Goal: Task Accomplishment & Management: Use online tool/utility

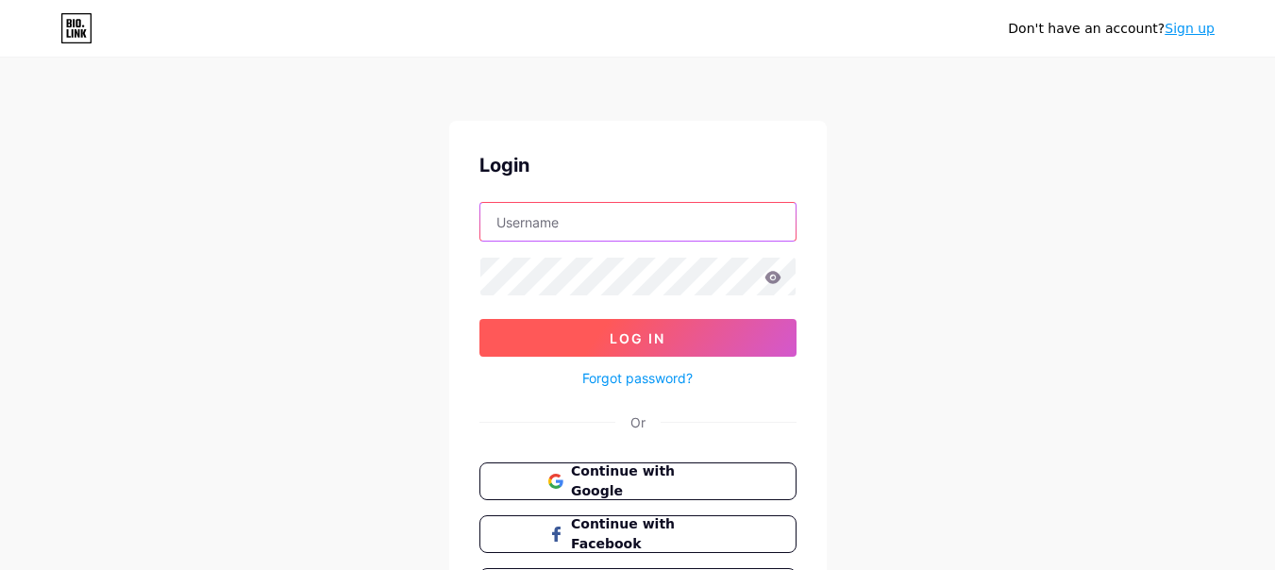
type input "[EMAIL_ADDRESS][DOMAIN_NAME]"
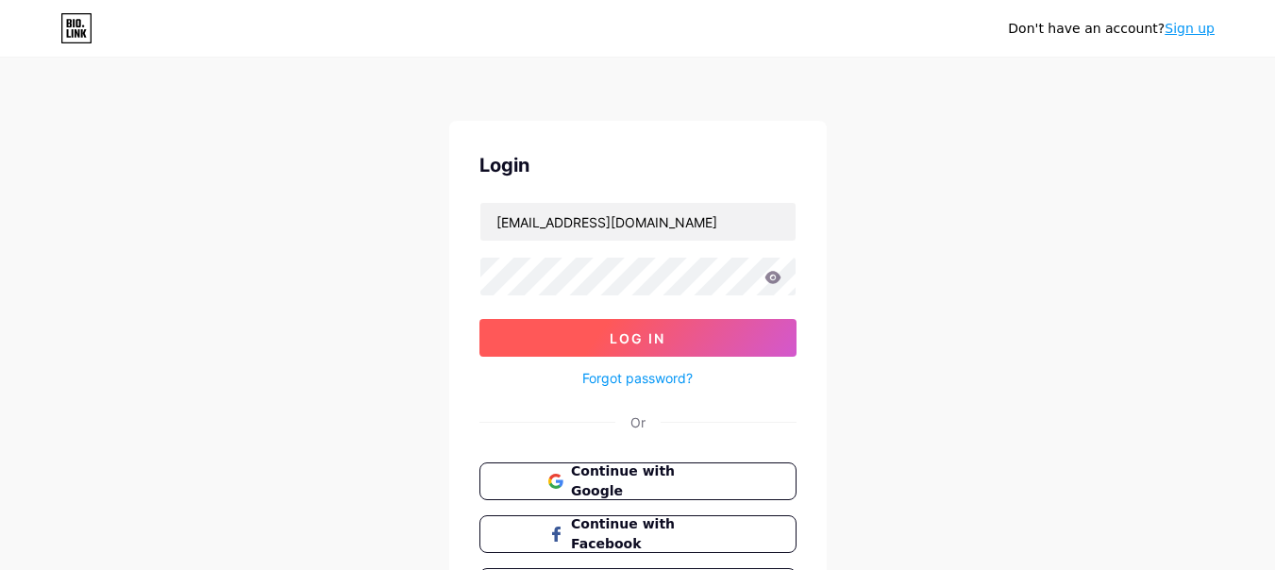
click at [615, 339] on span "Log In" at bounding box center [638, 338] width 56 height 16
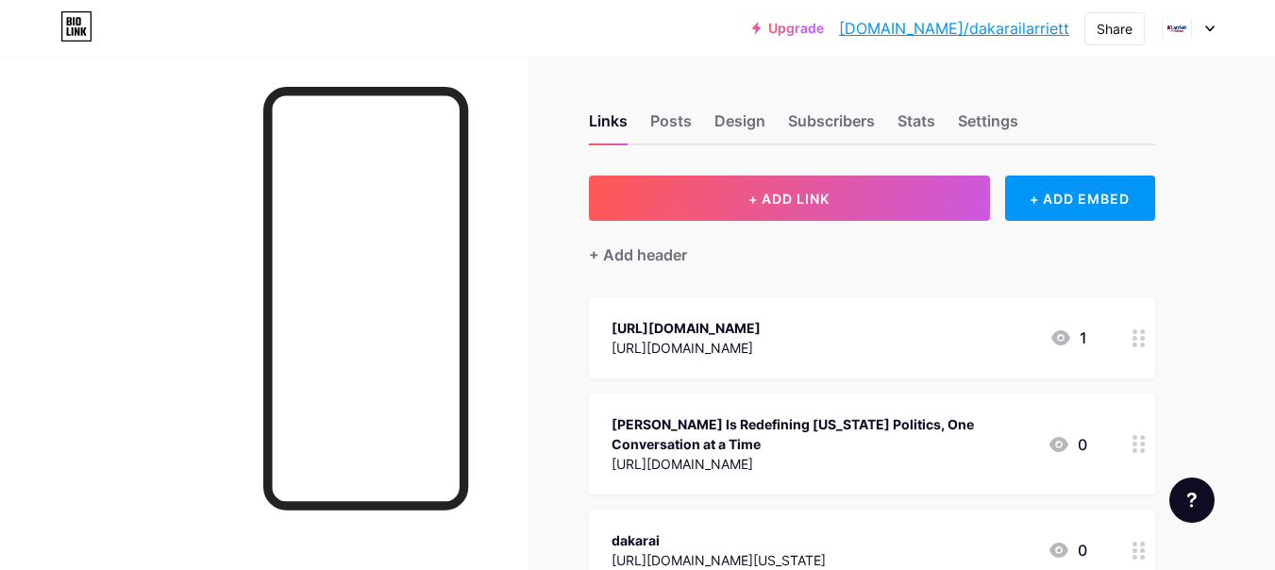
click at [733, 224] on div "+ Add header" at bounding box center [872, 244] width 566 height 46
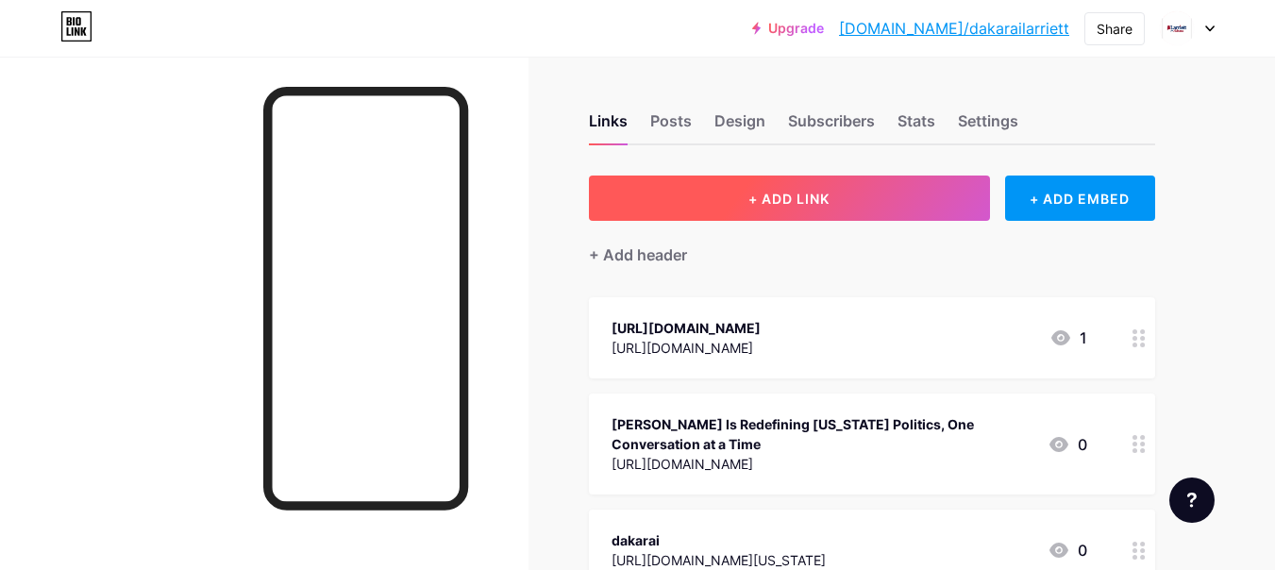
click at [741, 199] on button "+ ADD LINK" at bounding box center [789, 198] width 401 height 45
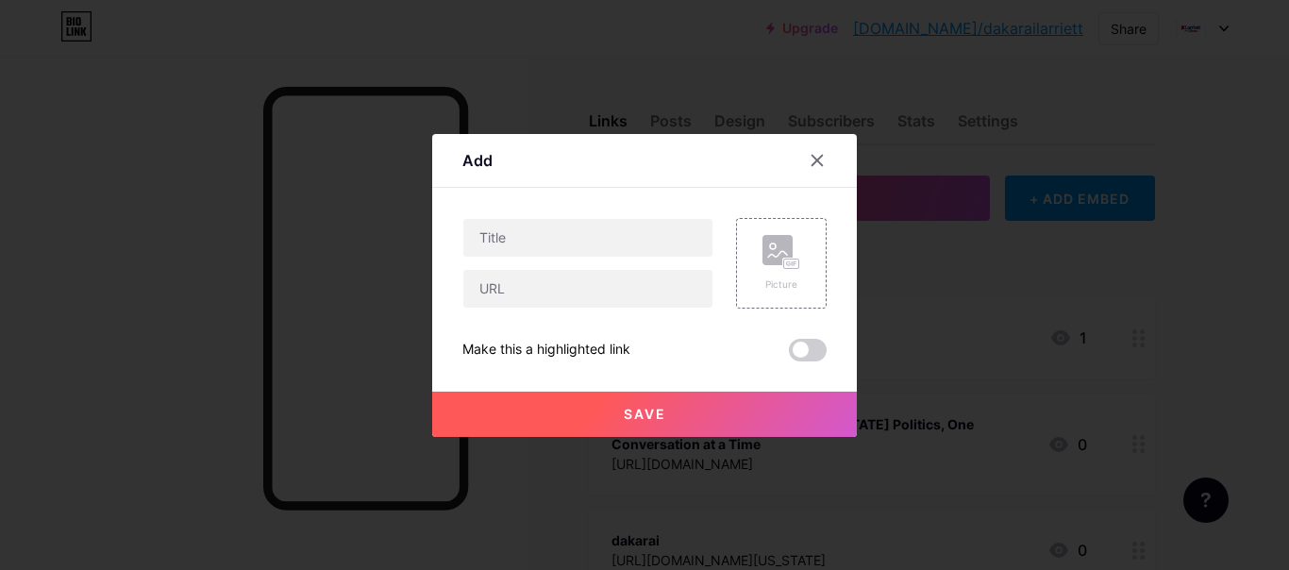
click at [558, 263] on div at bounding box center [587, 263] width 251 height 91
click at [562, 237] on input "text" at bounding box center [587, 238] width 249 height 38
click at [561, 298] on input "text" at bounding box center [587, 289] width 249 height 38
paste input "[URL][DOMAIN_NAME]"
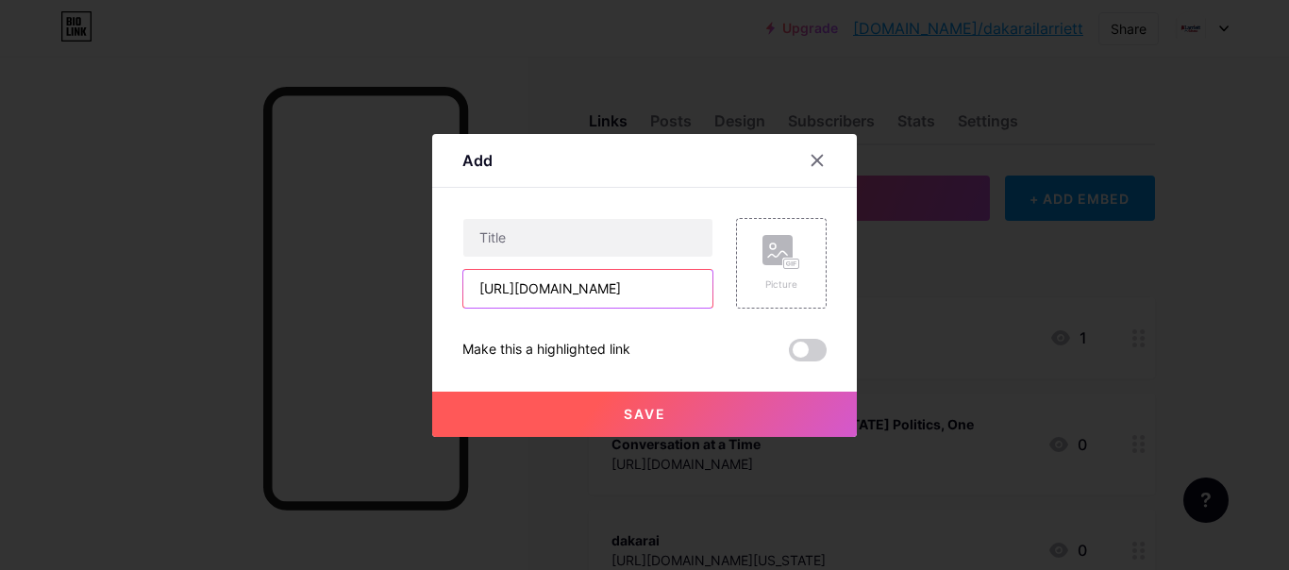
click at [595, 305] on input "[URL][DOMAIN_NAME]" at bounding box center [587, 289] width 249 height 38
type input "[URL][DOMAIN_NAME]"
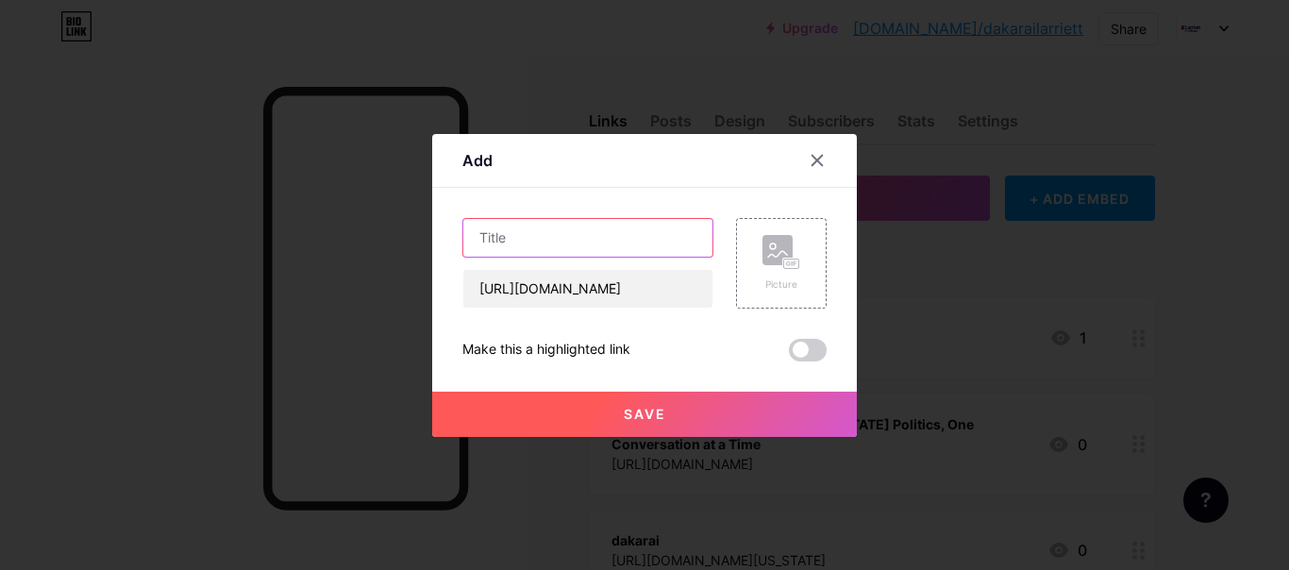
click at [593, 246] on input "text" at bounding box center [587, 238] width 249 height 38
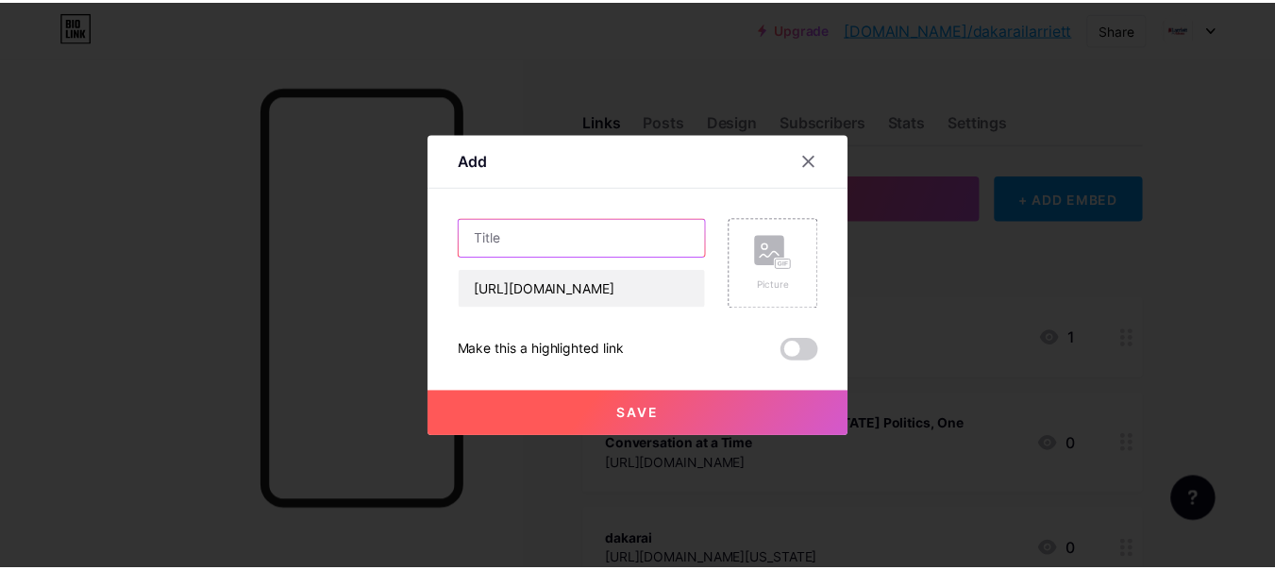
scroll to position [0, 0]
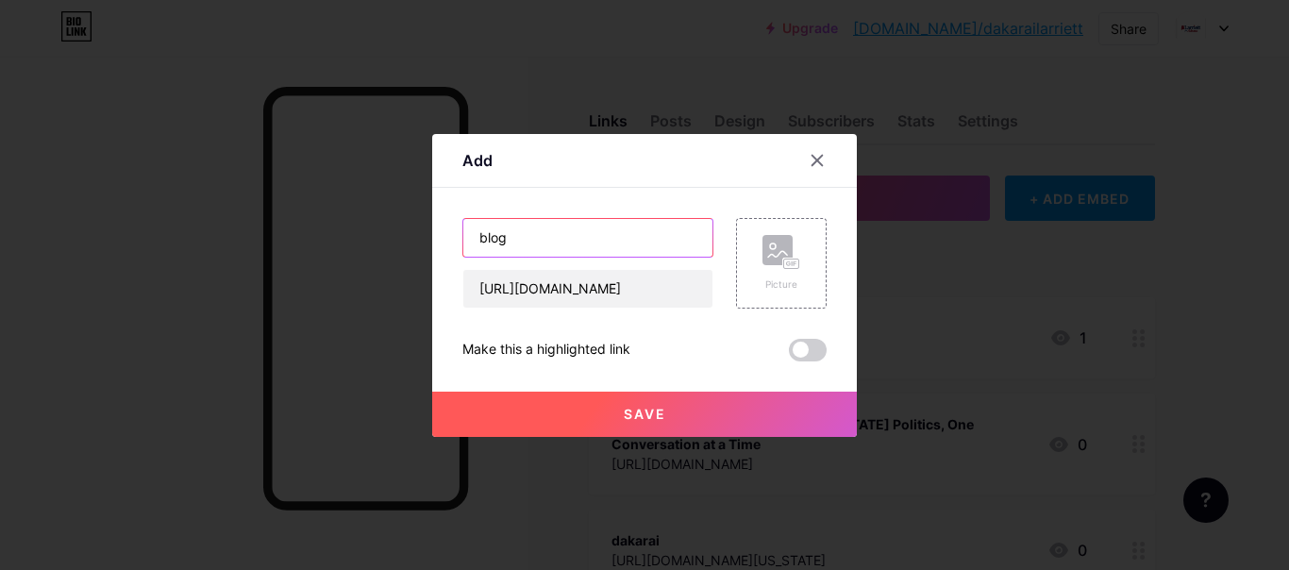
type input "blog"
click at [706, 419] on button "Save" at bounding box center [644, 414] width 425 height 45
